Goal: Task Accomplishment & Management: Manage account settings

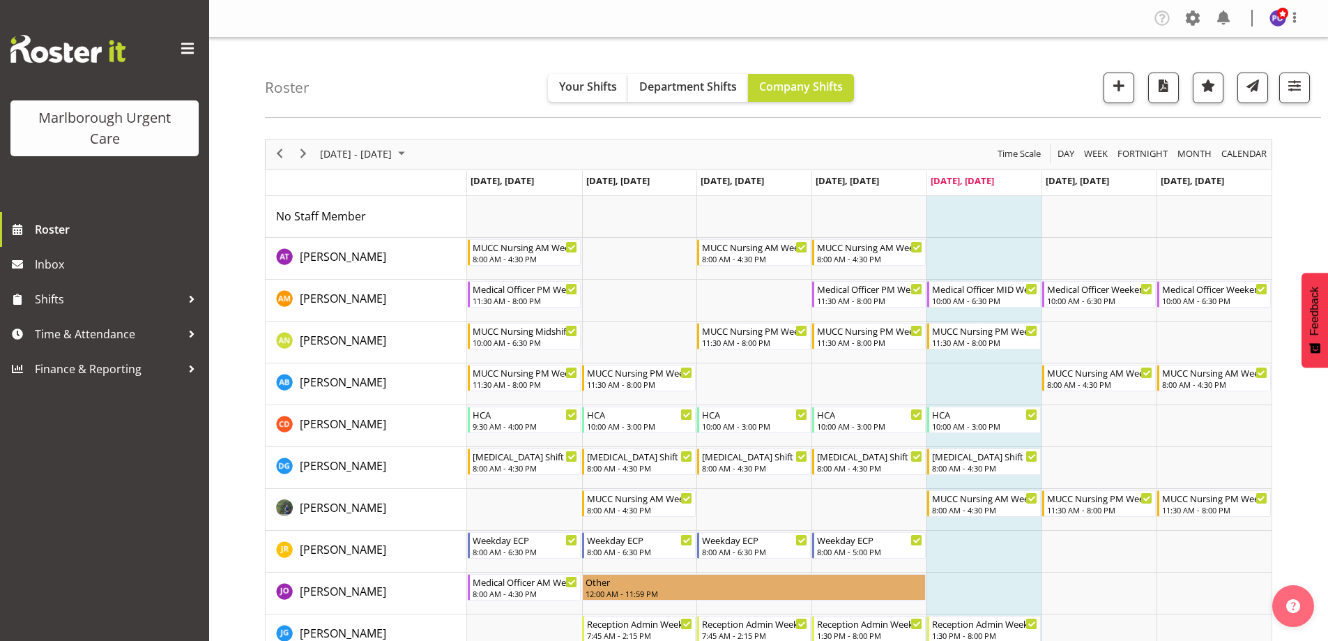
click at [186, 50] on span at bounding box center [187, 49] width 22 height 22
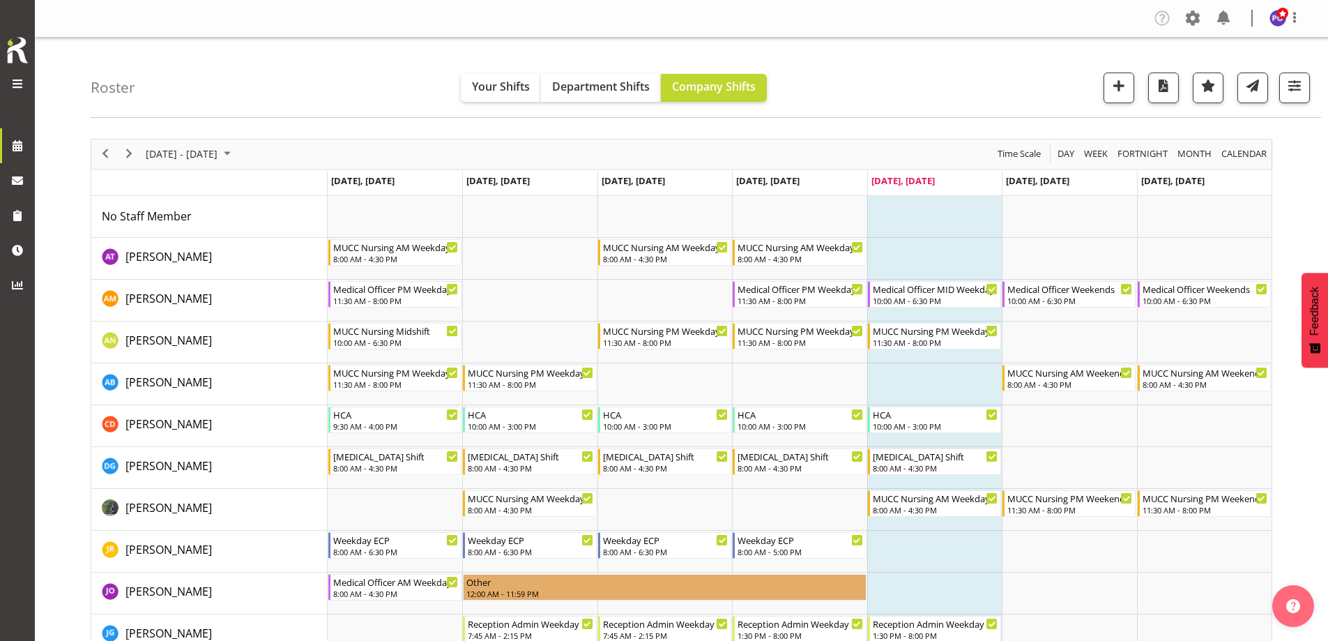
click at [13, 82] on span at bounding box center [17, 83] width 17 height 17
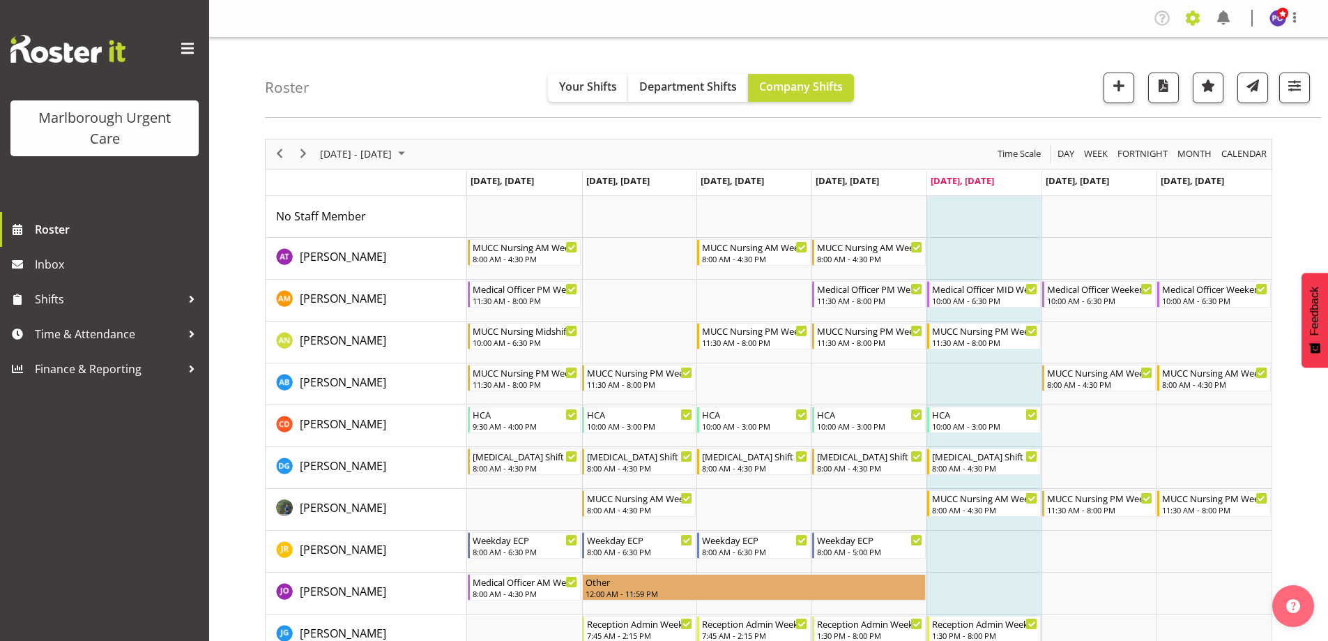
click at [1191, 21] on span at bounding box center [1192, 18] width 22 height 22
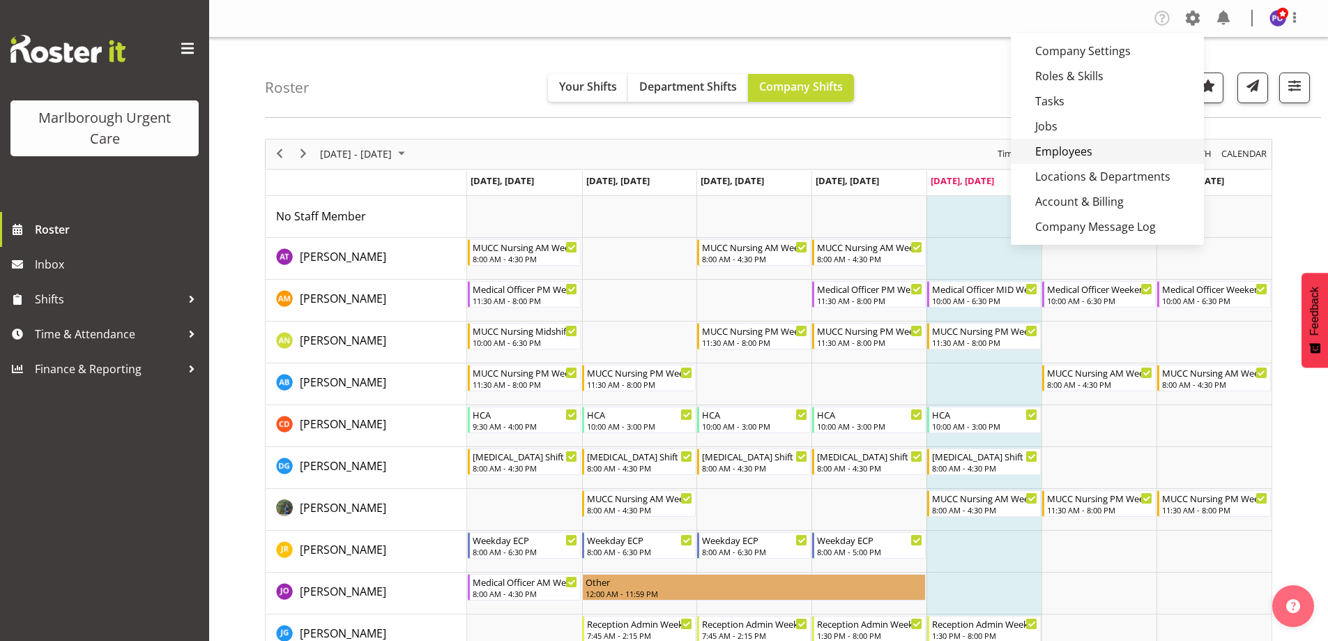
click at [1034, 155] on link "Employees" at bounding box center [1107, 151] width 193 height 25
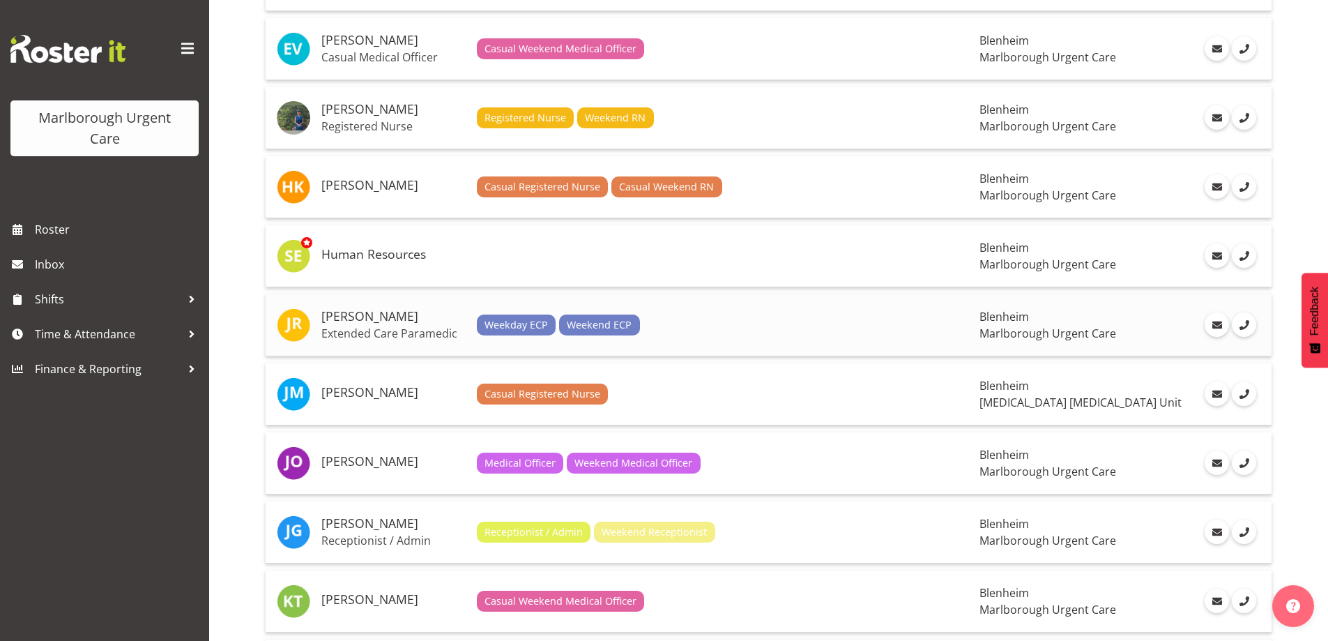
scroll to position [836, 0]
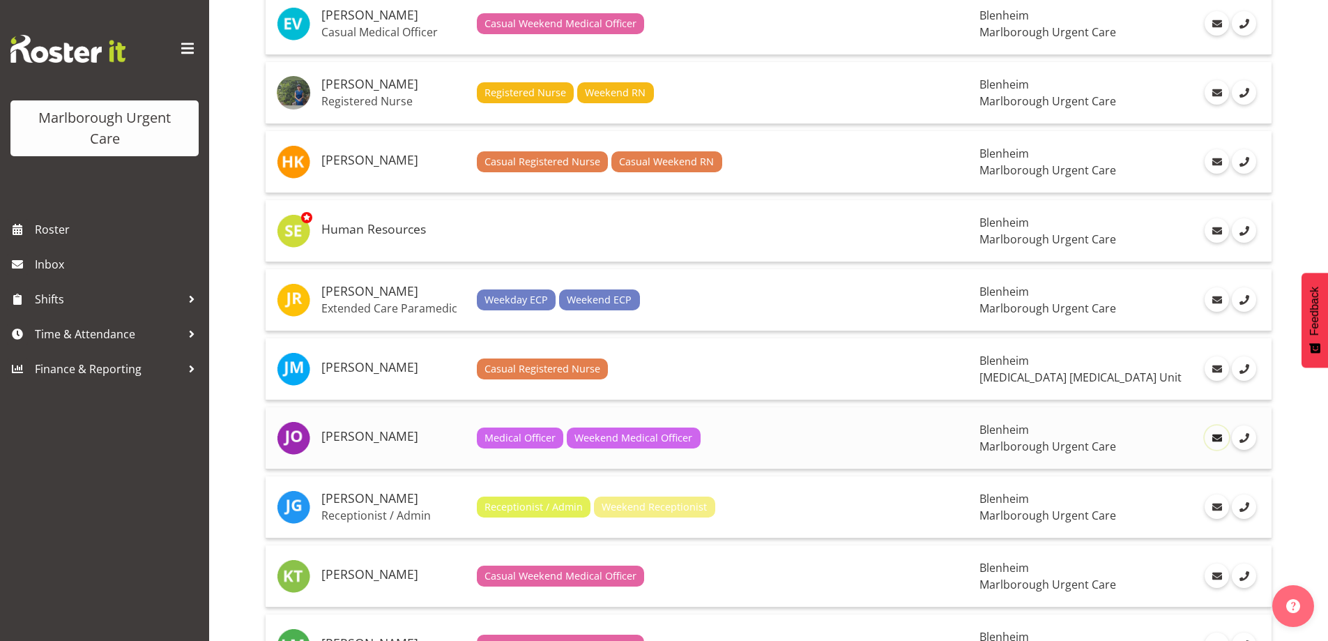
click at [1209, 437] on span at bounding box center [1216, 437] width 15 height 15
click at [342, 436] on h5 "[PERSON_NAME]" at bounding box center [393, 436] width 144 height 14
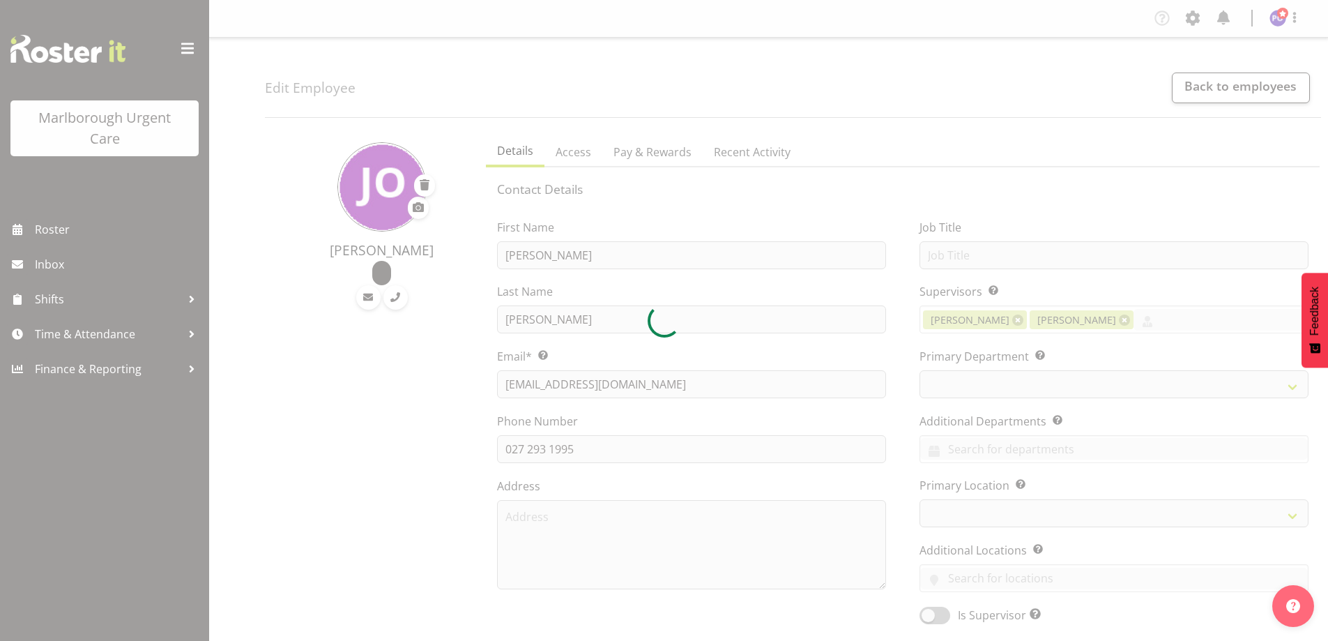
select select "TimelineWeek"
select select
select select "925"
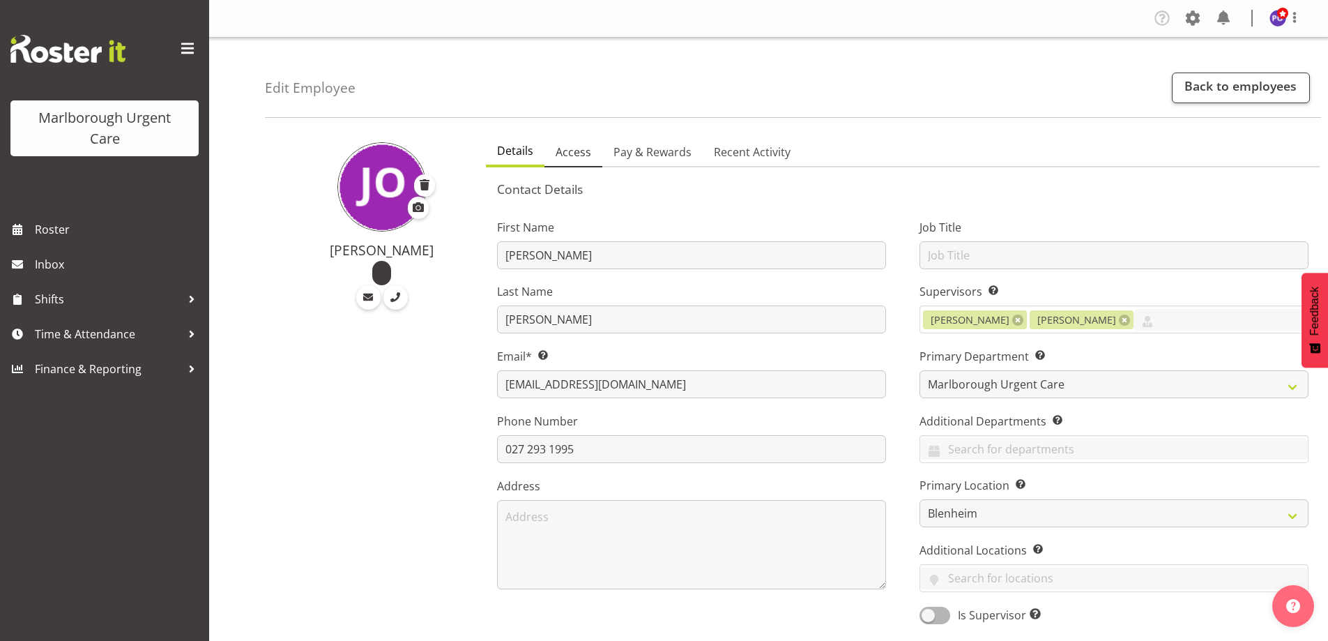
click at [583, 155] on span "Access" at bounding box center [574, 152] width 36 height 17
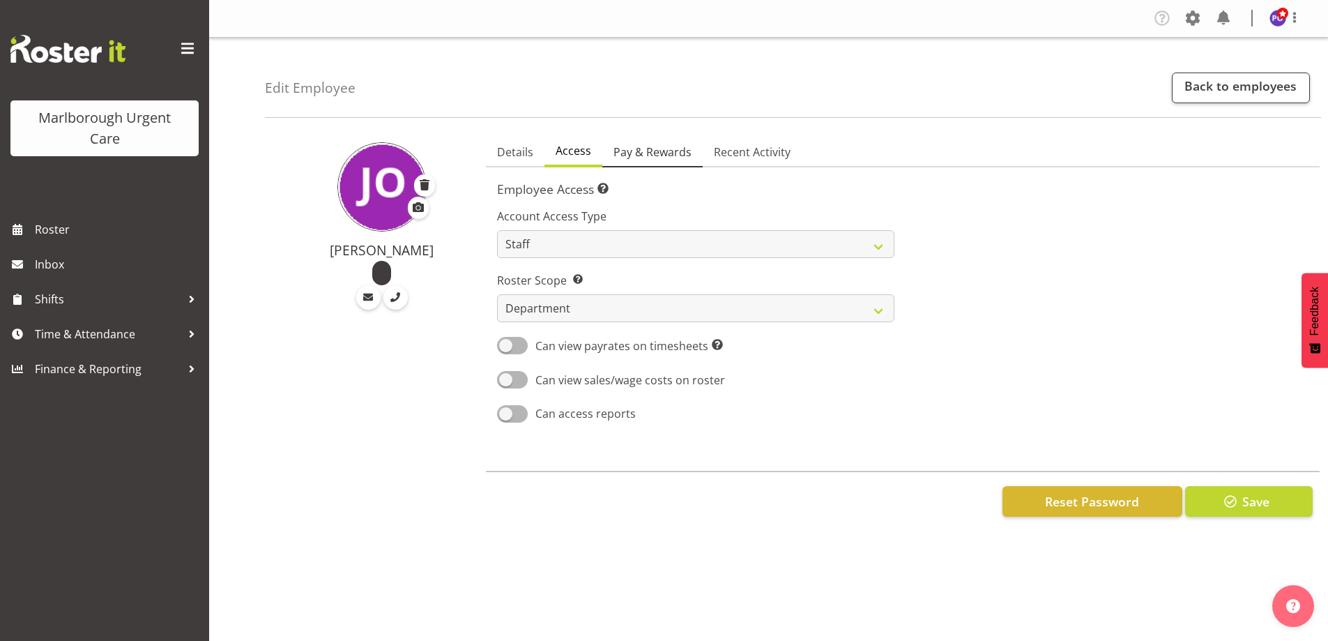
click at [649, 153] on span "Pay & Rewards" at bounding box center [652, 152] width 78 height 17
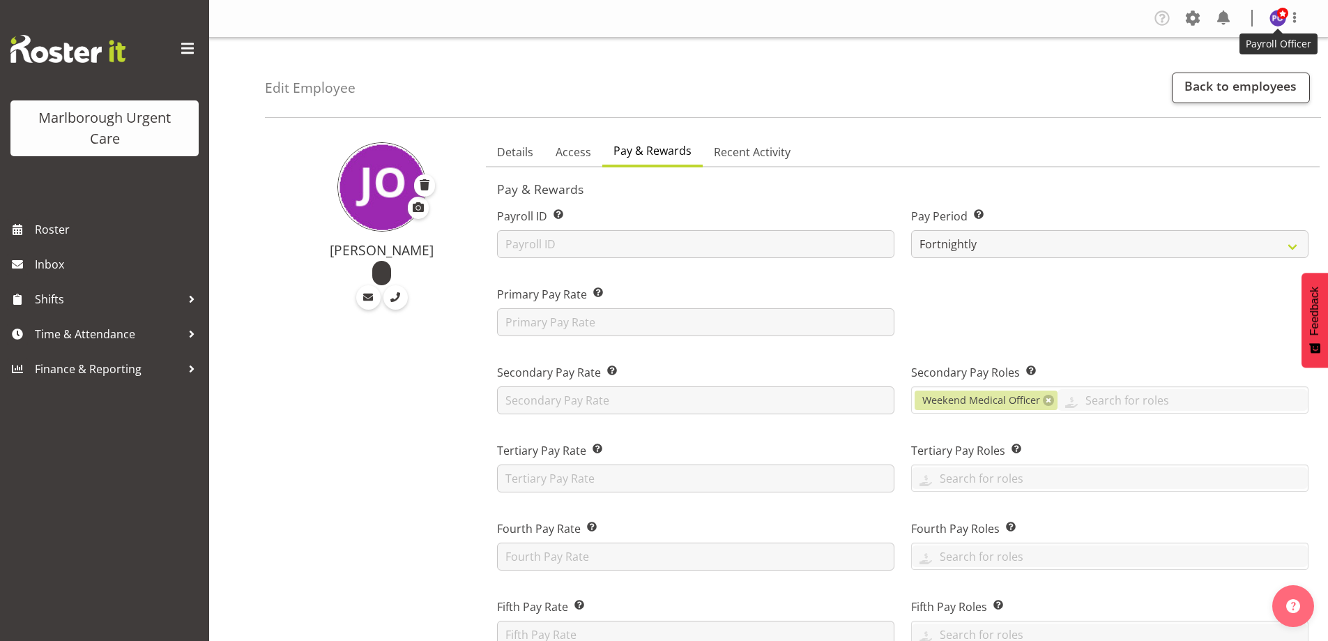
click at [1275, 15] on img at bounding box center [1277, 18] width 17 height 17
click at [1226, 68] on link "Log Out" at bounding box center [1236, 73] width 134 height 25
